Goal: Task Accomplishment & Management: Manage account settings

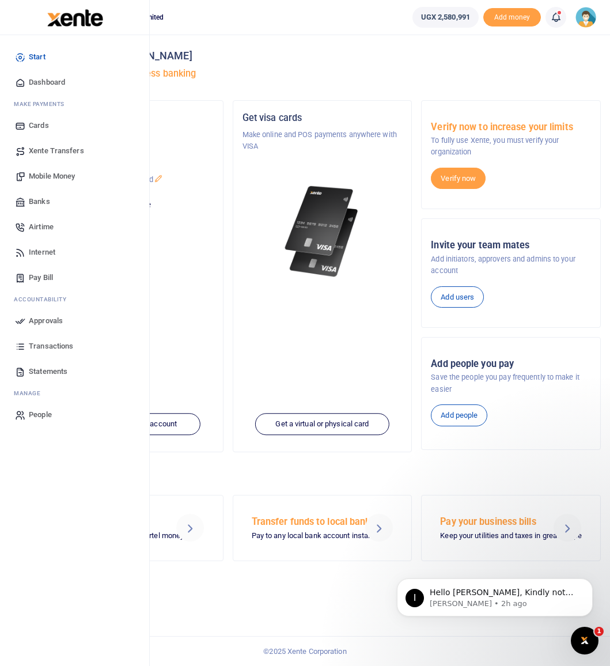
click at [38, 319] on span "Approvals" at bounding box center [46, 321] width 34 height 12
click at [46, 320] on span "Approvals" at bounding box center [46, 321] width 34 height 12
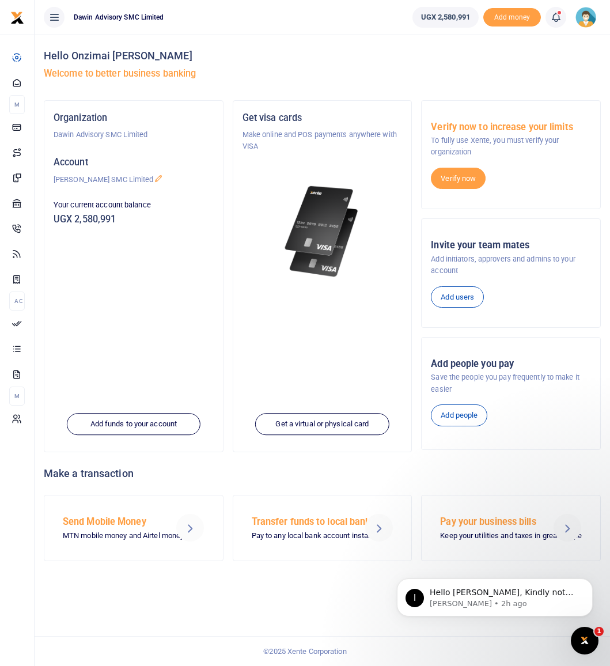
click at [560, 16] on icon at bounding box center [556, 17] width 12 height 13
click at [470, 84] on small "You have 5 awaiting for your to act on" at bounding box center [484, 86] width 111 height 8
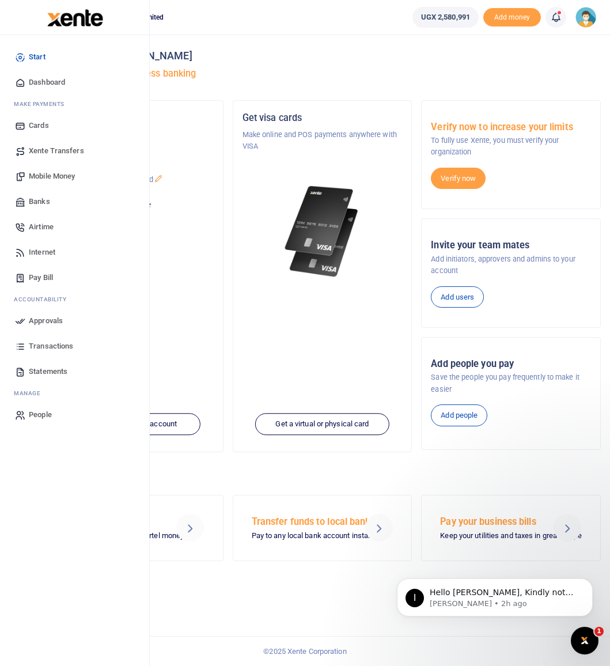
click at [35, 324] on span "Approvals" at bounding box center [46, 321] width 34 height 12
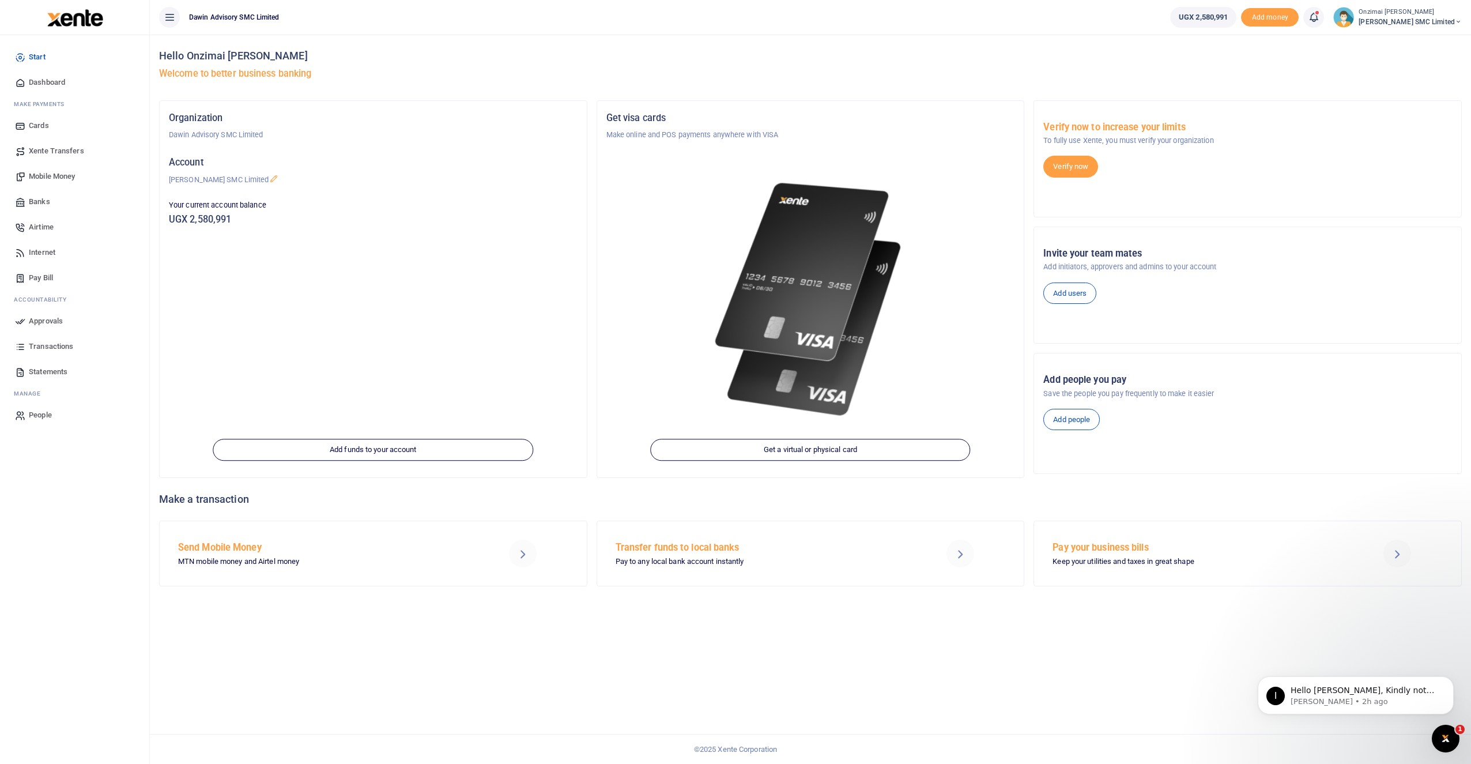
click at [48, 321] on span "Approvals" at bounding box center [46, 321] width 34 height 12
click at [610, 16] on span "UGX 2,580,991" at bounding box center [1202, 18] width 49 height 12
click at [610, 16] on icon at bounding box center [1314, 17] width 12 height 13
click at [610, 88] on small "You have 5 awaiting for your to act on" at bounding box center [1241, 86] width 111 height 8
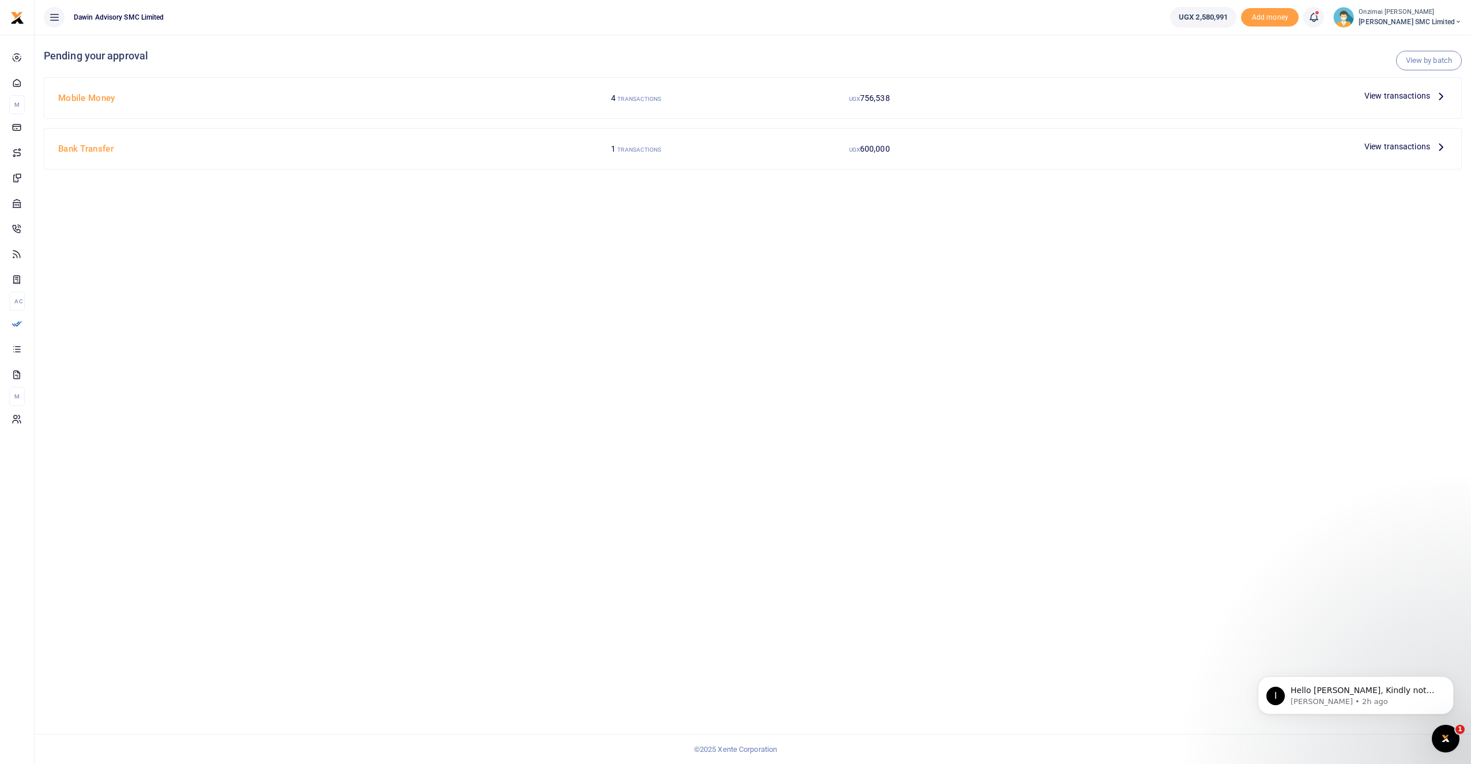
click at [1404, 92] on span "View transactions" at bounding box center [1397, 95] width 66 height 13
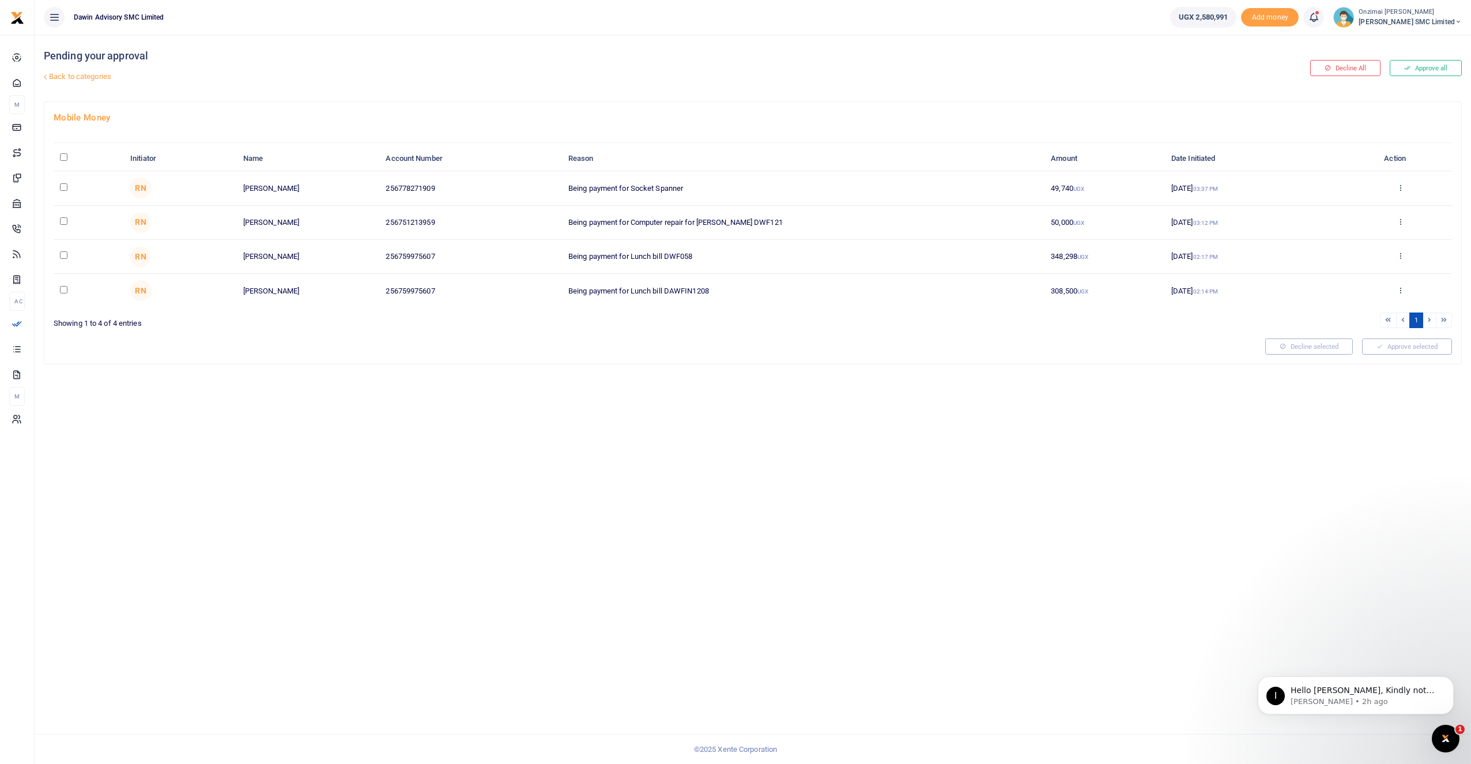
click at [55, 189] on td at bounding box center [89, 188] width 70 height 34
click at [62, 186] on input "checkbox" at bounding box center [63, 186] width 7 height 7
checkbox input "true"
click at [1381, 348] on button "Approve selected (1)" at bounding box center [1403, 346] width 98 height 16
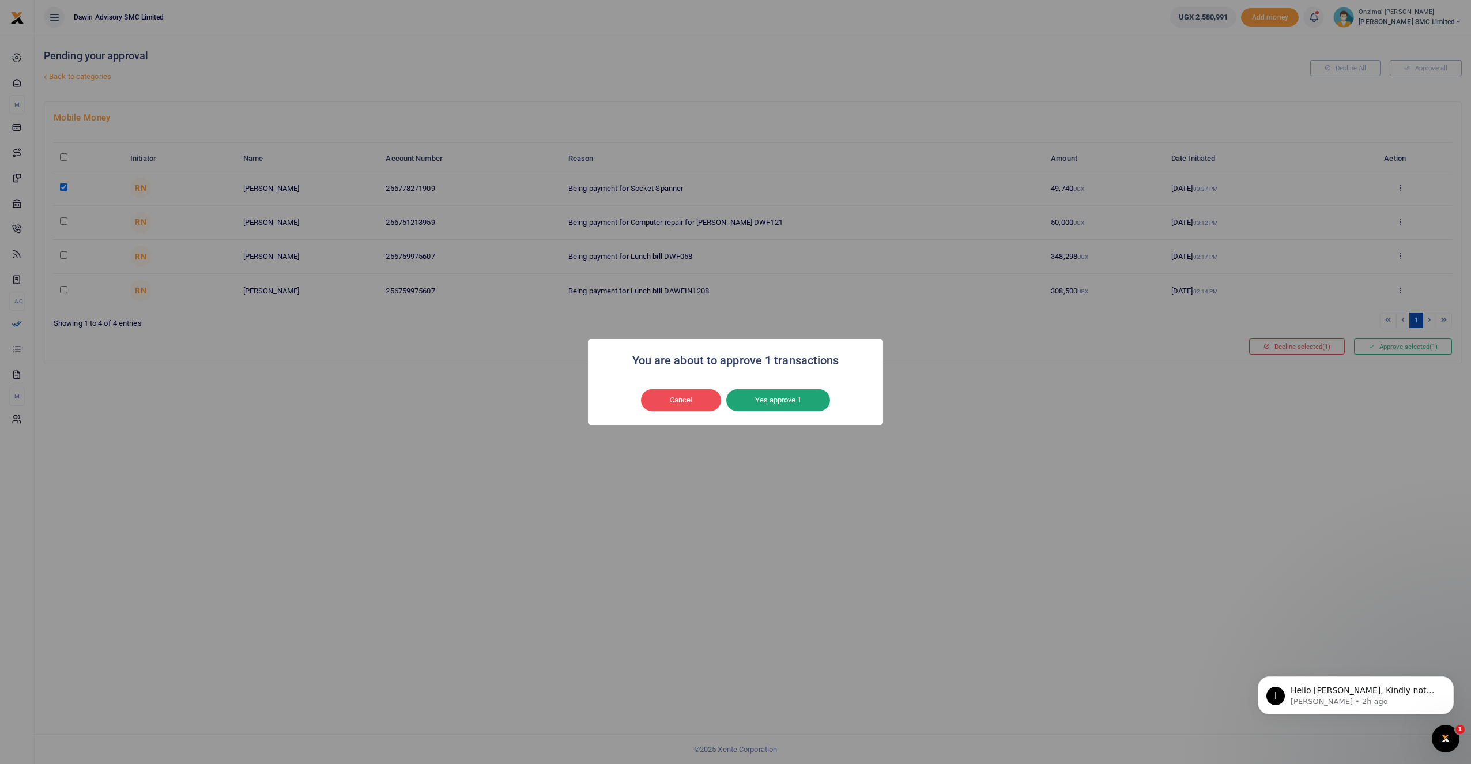
click at [787, 402] on button "Yes approve 1" at bounding box center [778, 400] width 104 height 22
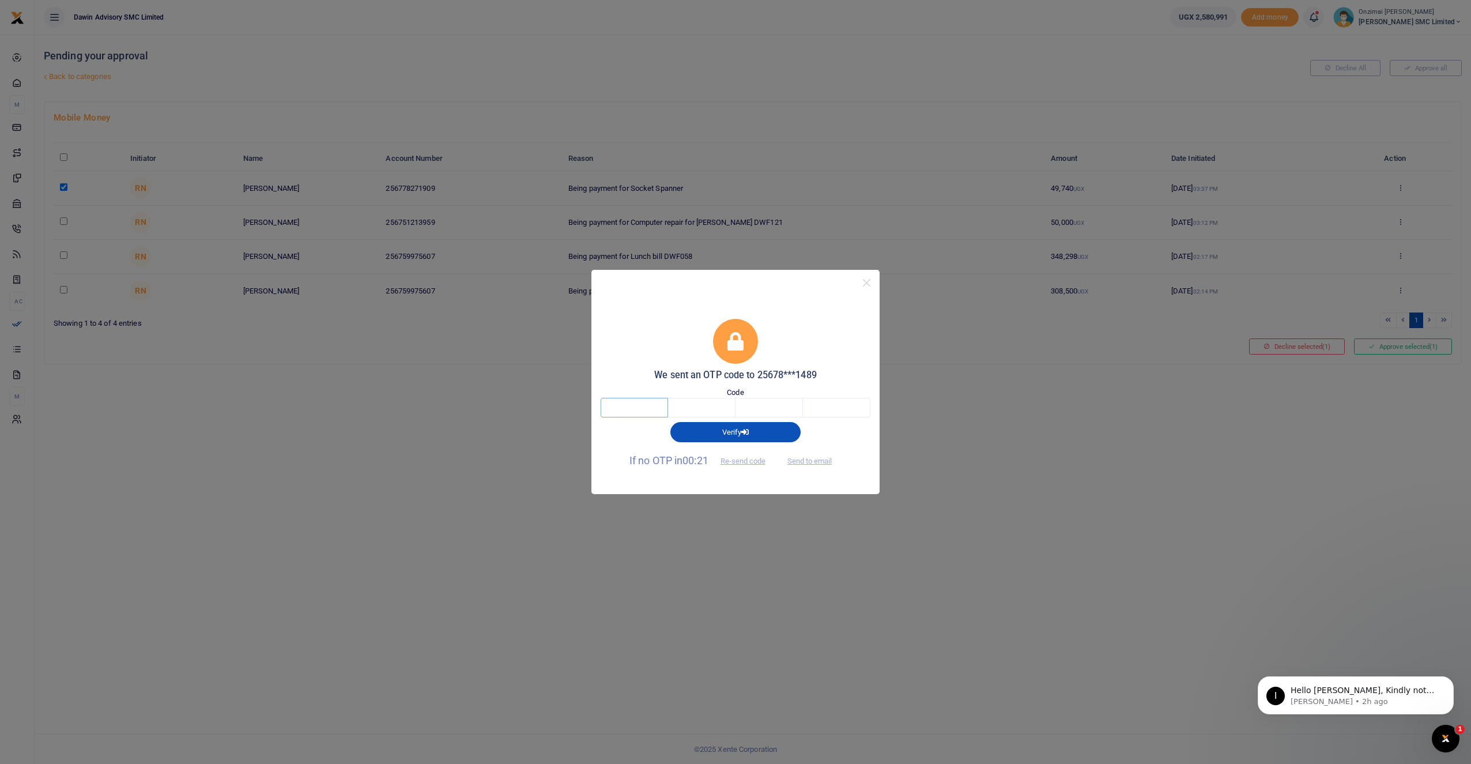
click at [649, 405] on input "text" at bounding box center [633, 408] width 67 height 20
type input "1"
type input "2"
type input "9"
